Goal: Check status

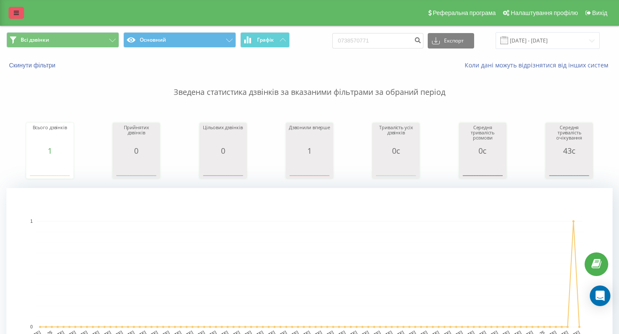
click at [18, 8] on link at bounding box center [16, 13] width 15 height 12
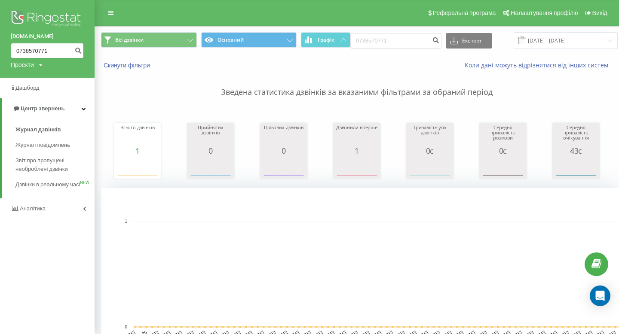
click at [27, 52] on input "0738570771" at bounding box center [47, 50] width 73 height 15
paste input "681831668"
type input "0681831668"
click at [78, 48] on icon "submit" at bounding box center [77, 49] width 7 height 5
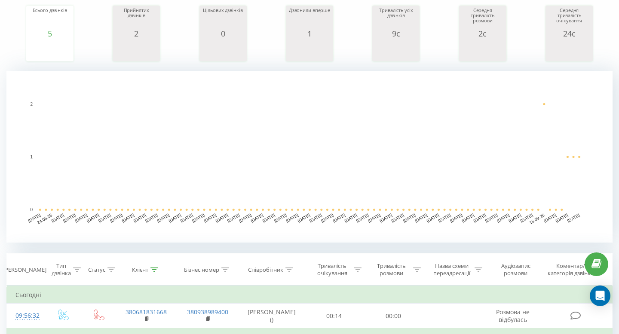
scroll to position [296, 0]
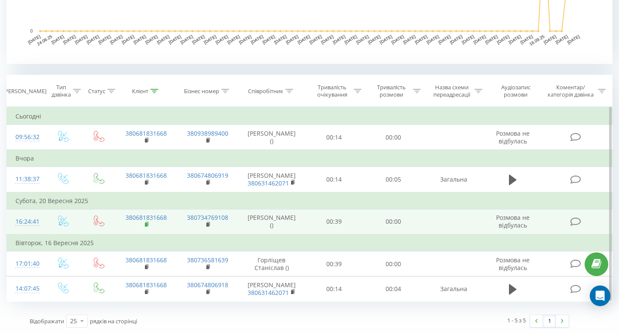
click at [145, 225] on rect at bounding box center [146, 225] width 3 height 4
